Goal: Check status: Check status

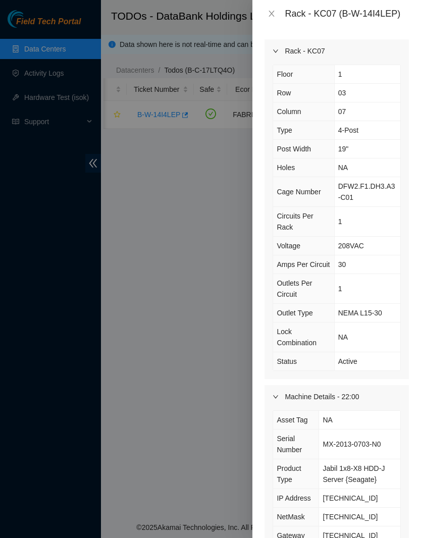
click at [270, 16] on icon "close" at bounding box center [271, 14] width 8 height 8
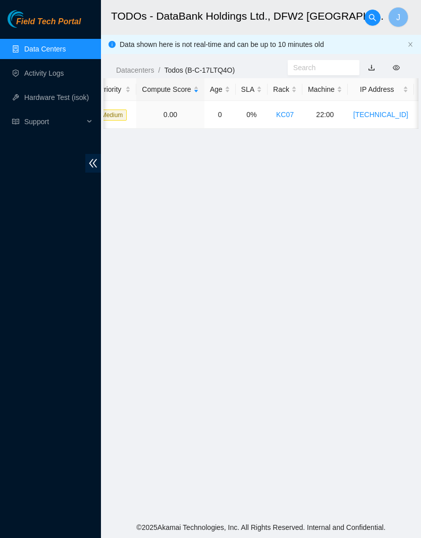
click at [53, 52] on link "Data Centers" at bounding box center [44, 49] width 41 height 8
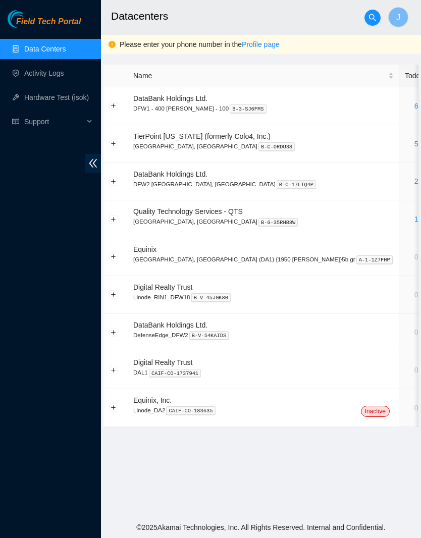
click at [414, 180] on link "2" at bounding box center [416, 181] width 4 height 8
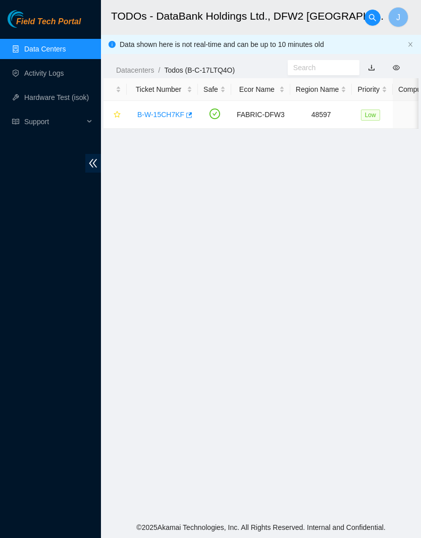
click at [63, 47] on link "Data Centers" at bounding box center [44, 49] width 41 height 8
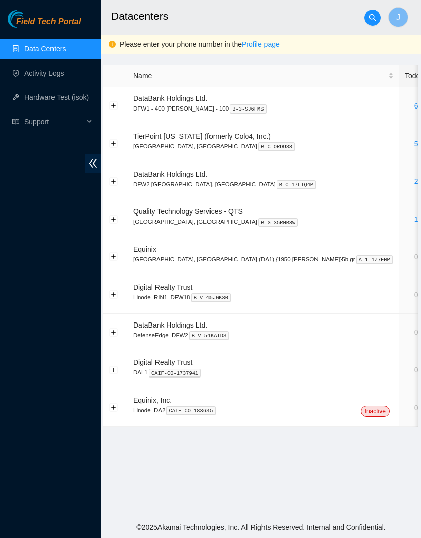
click at [57, 77] on link "Activity Logs" at bounding box center [44, 73] width 40 height 8
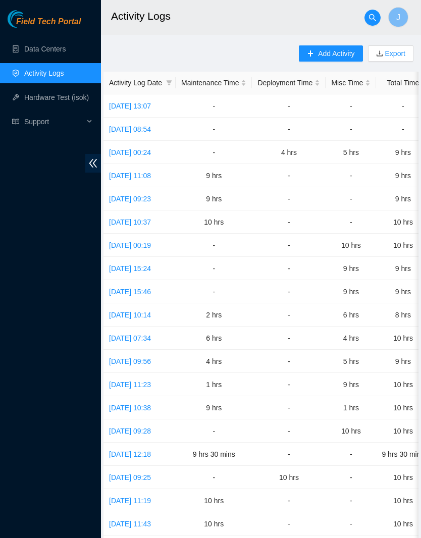
click at [40, 77] on link "Activity Logs" at bounding box center [44, 73] width 40 height 8
click at [43, 69] on link "Activity Logs" at bounding box center [44, 73] width 40 height 8
click at [65, 52] on link "Data Centers" at bounding box center [44, 49] width 41 height 8
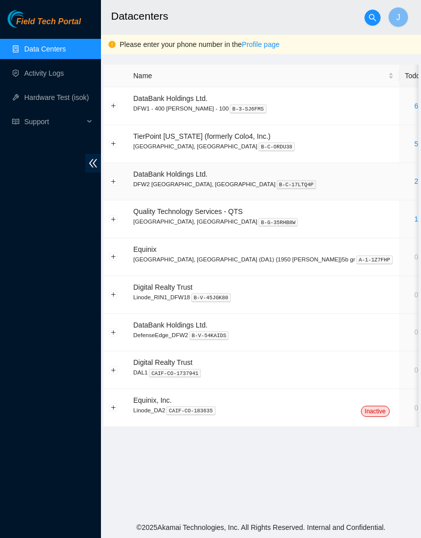
click at [405, 179] on div "2" at bounding box center [416, 181] width 23 height 11
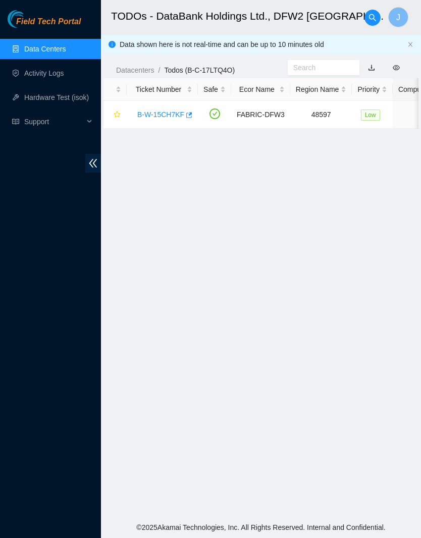
click at [419, 178] on main "TODOs - DataBank Holdings Ltd., DFW2 [GEOGRAPHIC_DATA], [GEOGRAPHIC_DATA] J Dat…" at bounding box center [261, 258] width 320 height 517
click at [64, 77] on link "Activity Logs" at bounding box center [44, 73] width 40 height 8
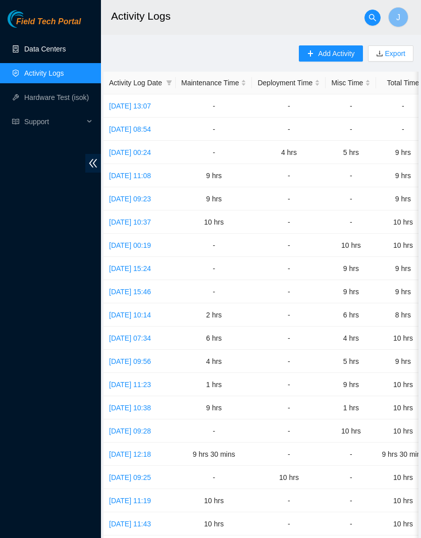
click at [52, 45] on link "Data Centers" at bounding box center [44, 49] width 41 height 8
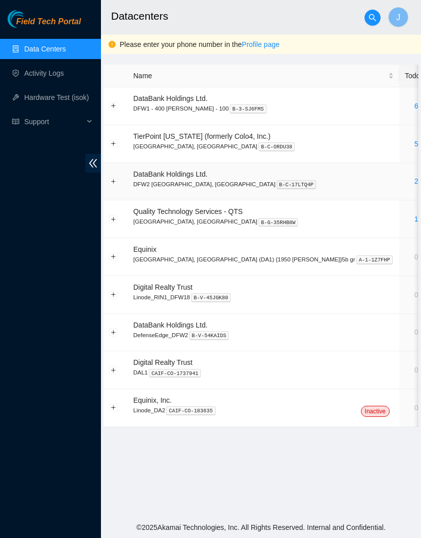
click at [405, 177] on div "2" at bounding box center [416, 181] width 23 height 11
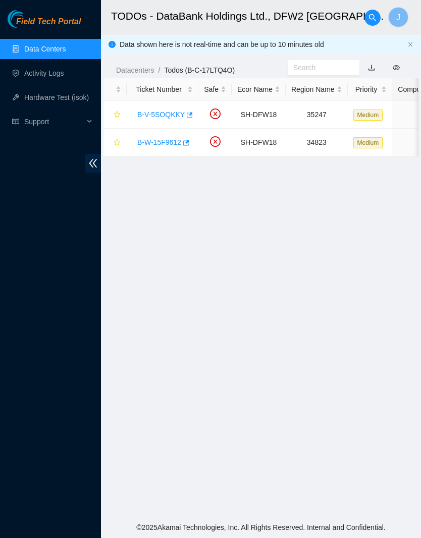
click at [163, 115] on link "B-V-5SOQKKY" at bounding box center [160, 115] width 47 height 8
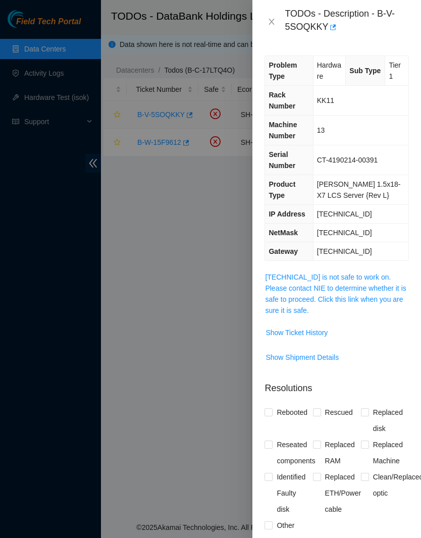
click at [324, 331] on span "Show Ticket History" at bounding box center [296, 332] width 62 height 11
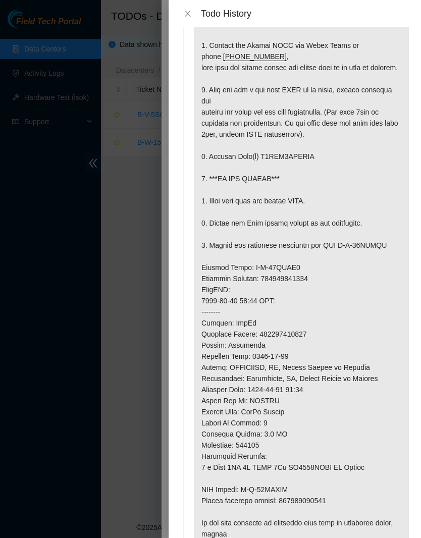
scroll to position [48, 0]
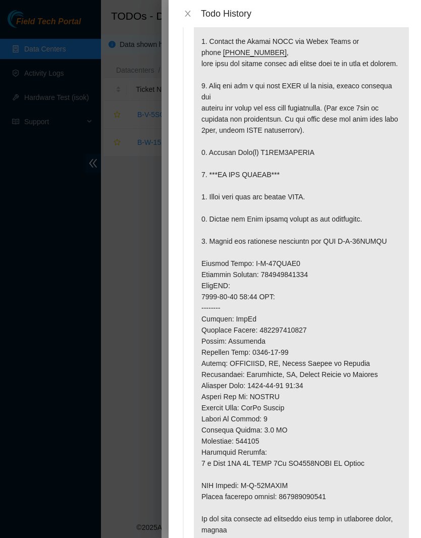
click at [194, 14] on button "Close" at bounding box center [188, 14] width 14 height 10
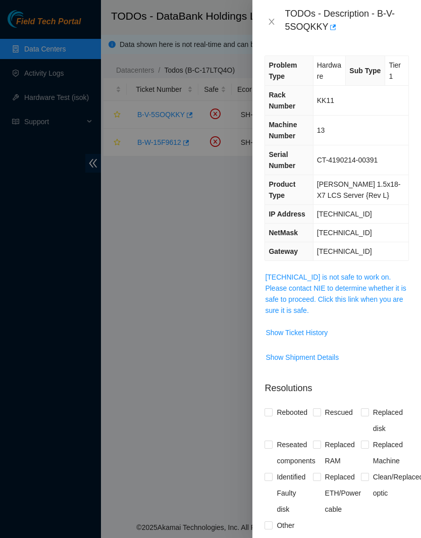
click at [260, 18] on div "TODOs - Description - B-V-5SOQKKY" at bounding box center [336, 21] width 169 height 43
click at [274, 18] on icon "close" at bounding box center [271, 22] width 8 height 8
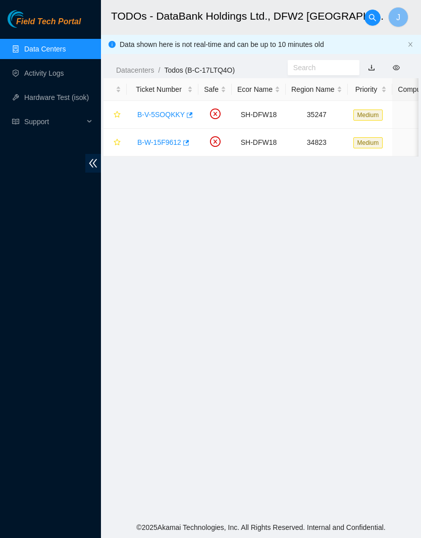
click at [340, 65] on input "text" at bounding box center [319, 67] width 52 height 11
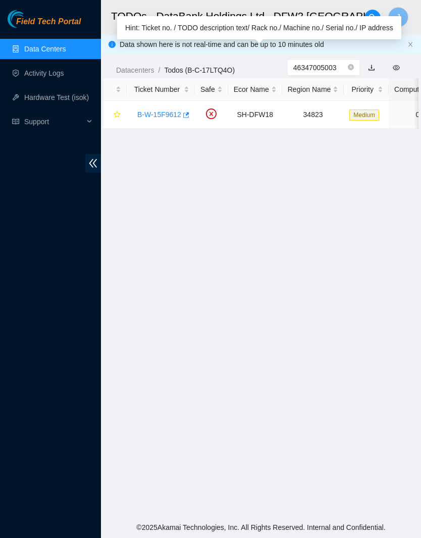
type input "463470050030"
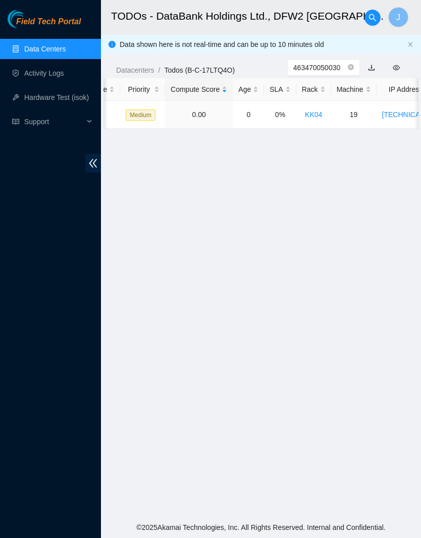
scroll to position [0, 236]
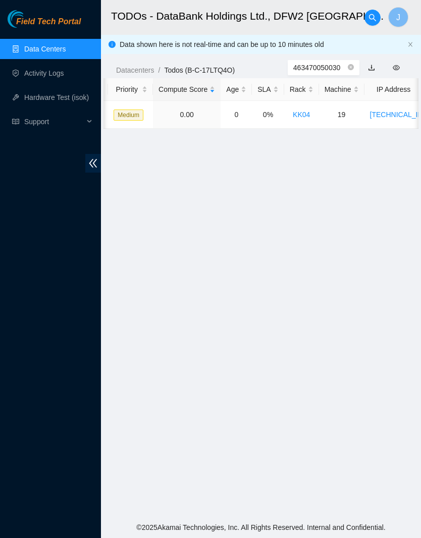
click at [349, 67] on icon "close-circle" at bounding box center [351, 67] width 6 height 6
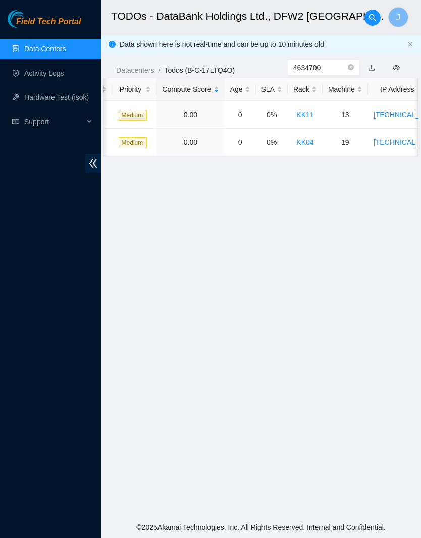
type input "46347004"
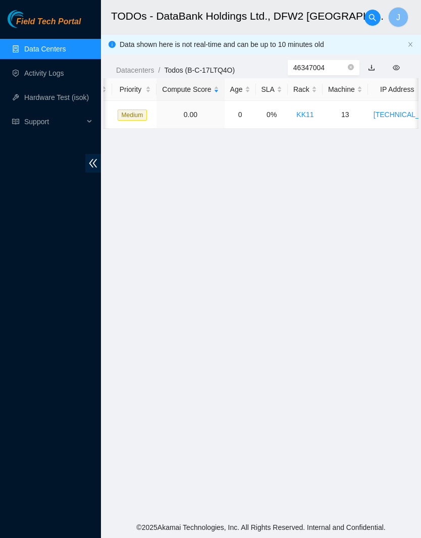
click at [351, 69] on icon "close-circle" at bounding box center [351, 67] width 6 height 6
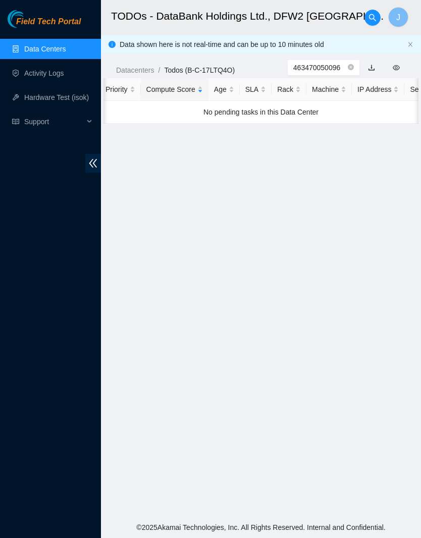
type input "463470050096"
